Goal: Information Seeking & Learning: Understand process/instructions

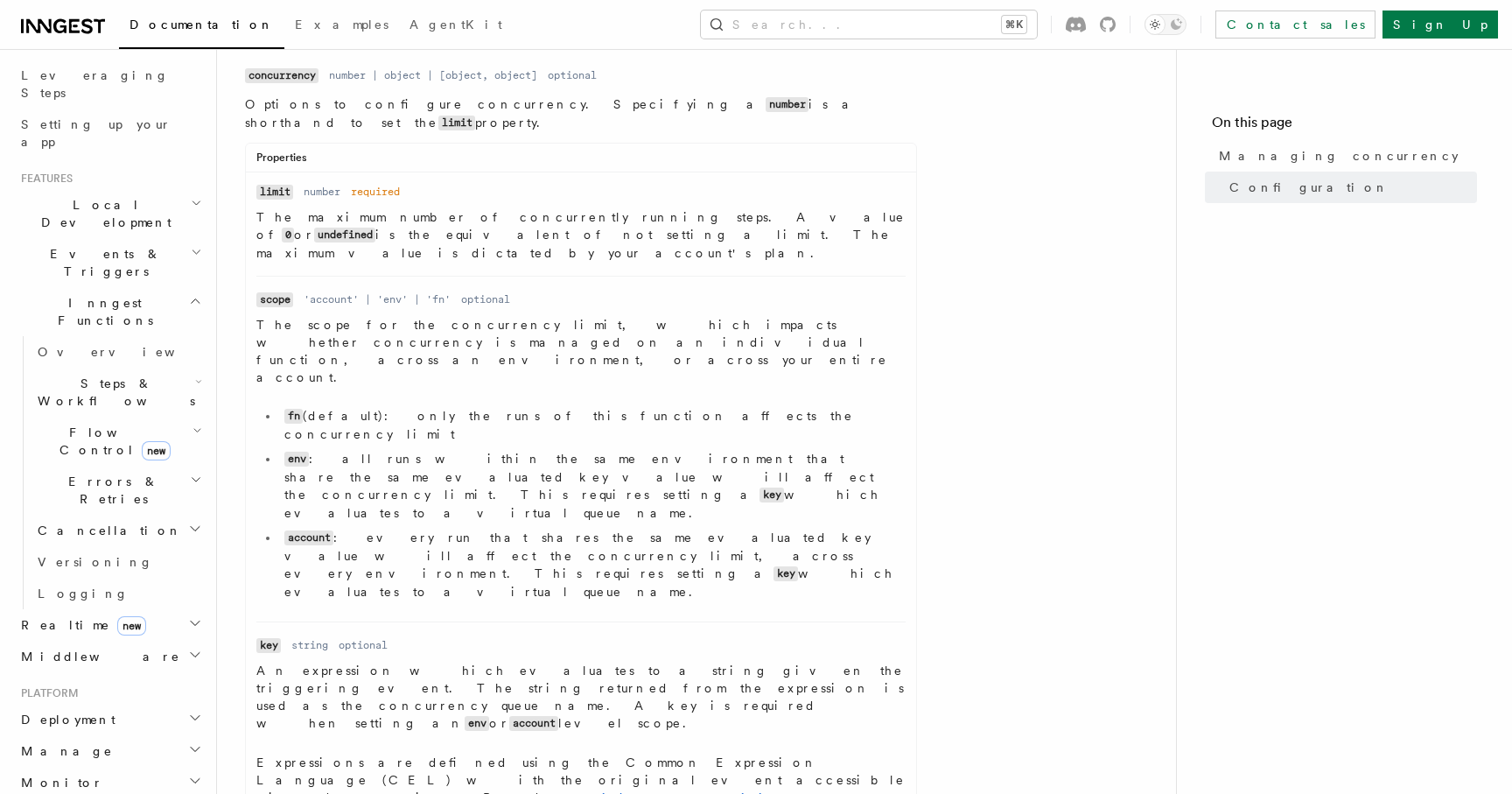
scroll to position [273, 0]
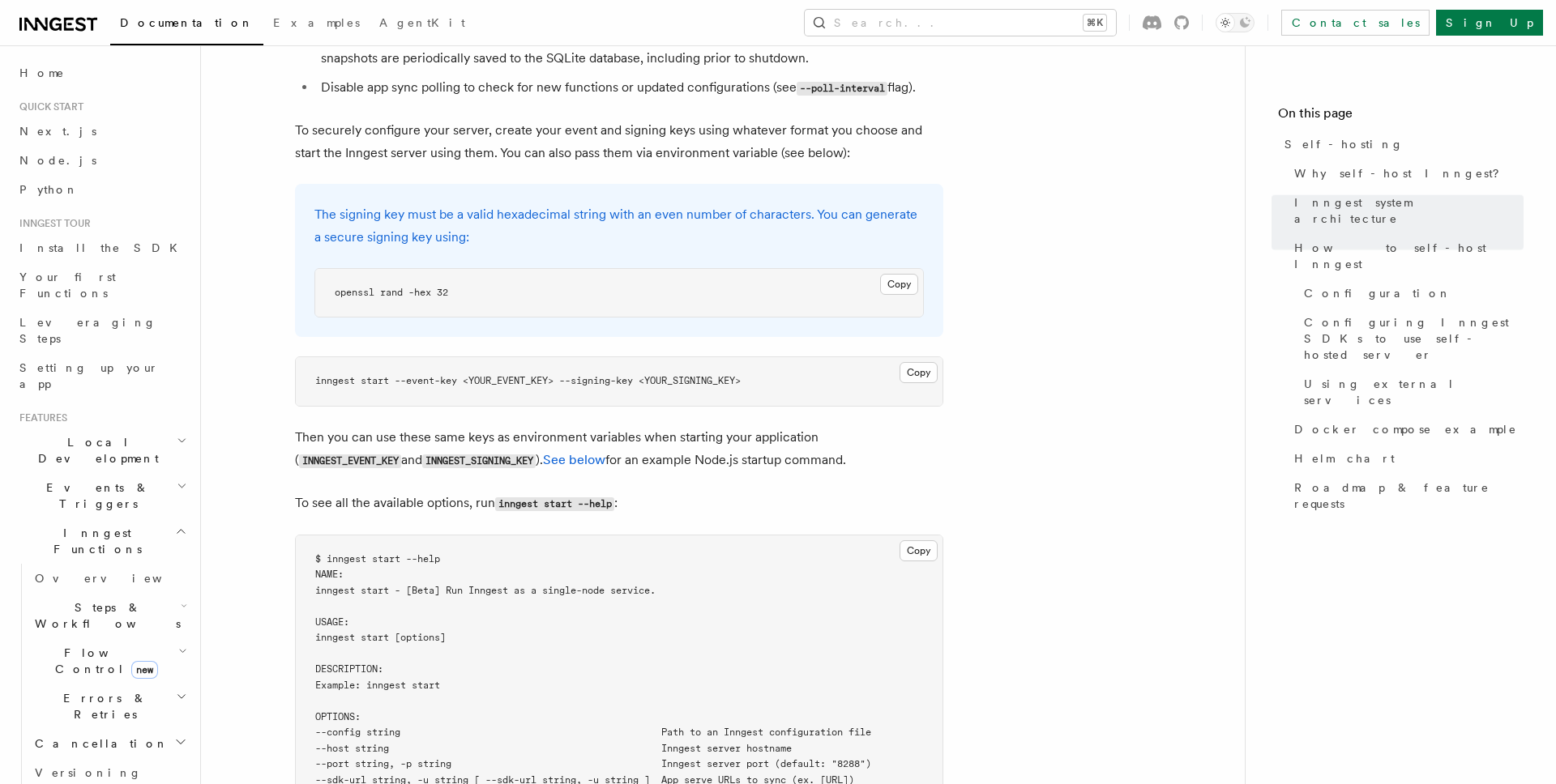
scroll to position [3218, 0]
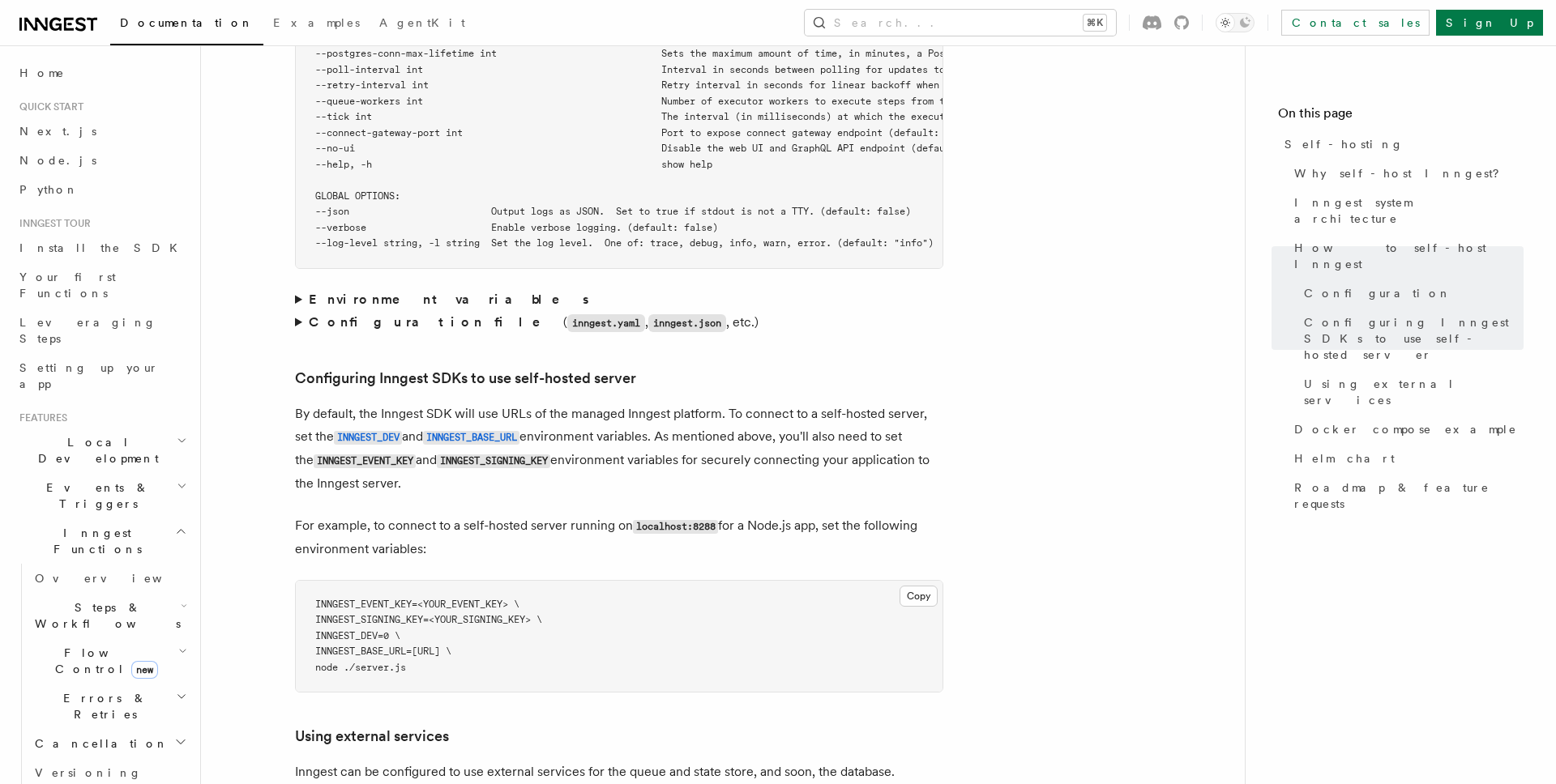
drag, startPoint x: 541, startPoint y: 604, endPoint x: 325, endPoint y: 610, distance: 216.1
click at [325, 646] on span "INNGEST_BASE_URL=[URL] \" at bounding box center [383, 651] width 137 height 11
copy span "INNGEST_BASE_URL=[URL]"
click at [757, 622] on pre "INNGEST_EVENT_KEY=<YOUR_EVENT_KEY> \ INNGEST_SIGNING_KEY=<YOUR_SIGNING_KEY> \ I…" at bounding box center [619, 637] width 647 height 112
click at [489, 430] on code "INNGEST_BASE_URL" at bounding box center [471, 437] width 96 height 14
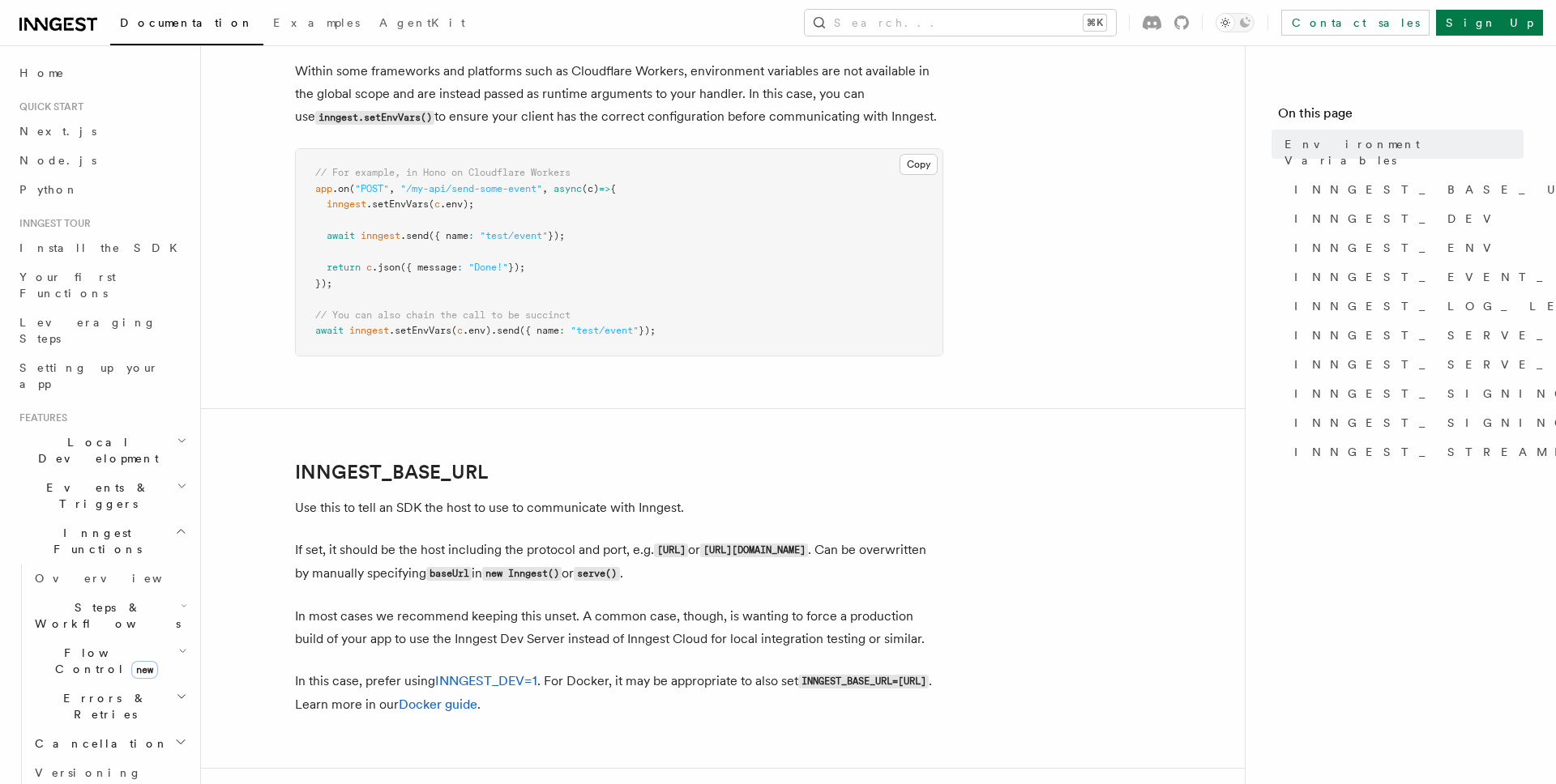
scroll to position [521, 0]
